Goal: Unclear

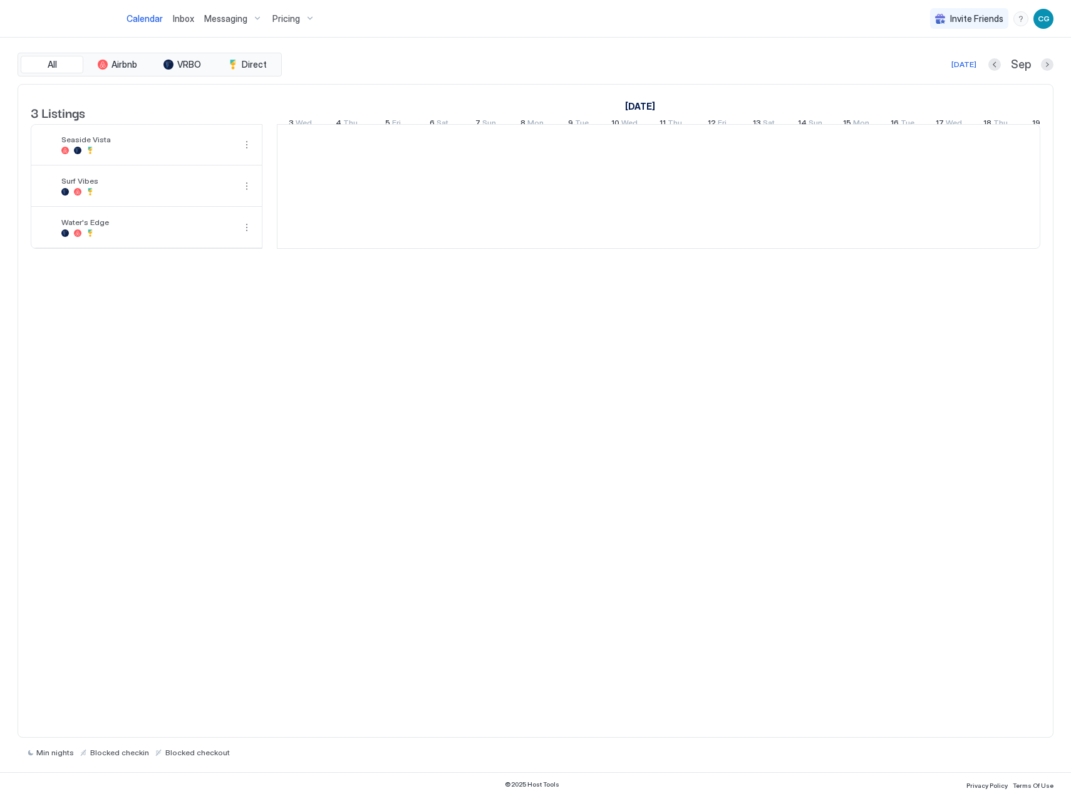
scroll to position [0, 696]
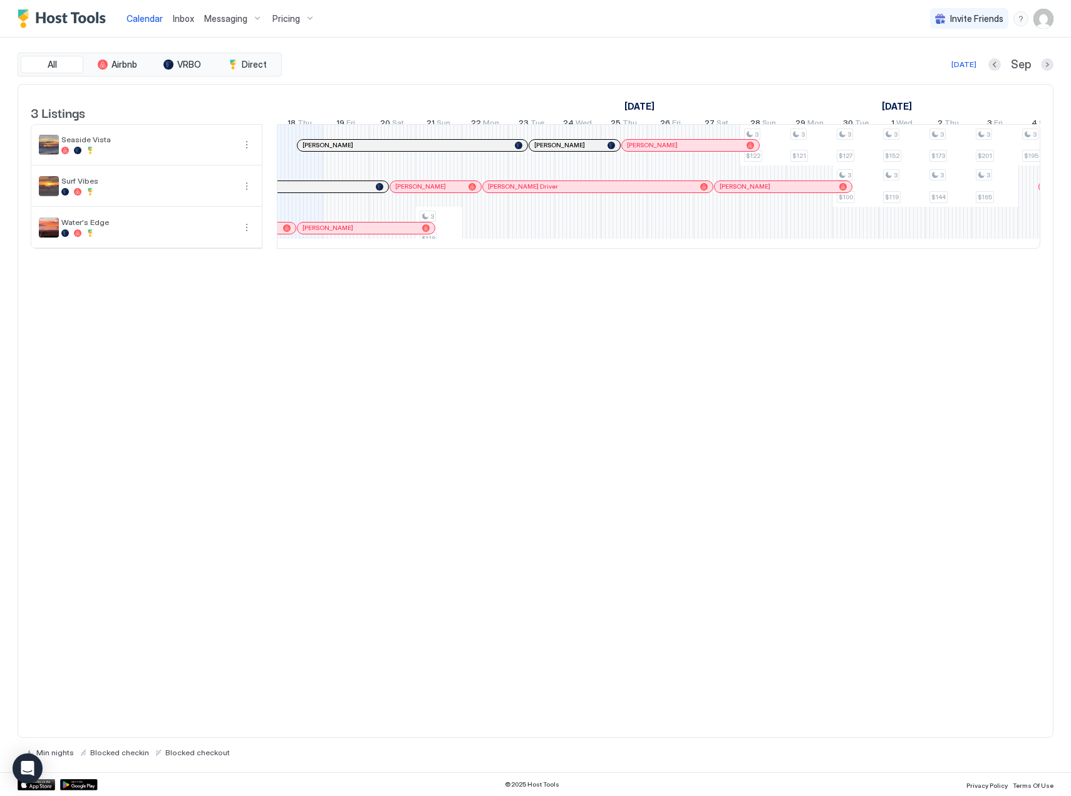
click at [402, 192] on div "[PERSON_NAME]" at bounding box center [435, 186] width 91 height 11
